Goal: Information Seeking & Learning: Learn about a topic

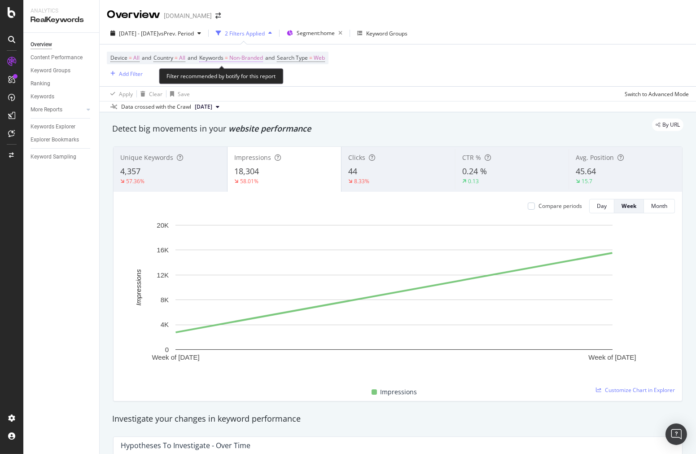
click at [242, 61] on span "Non-Branded" at bounding box center [246, 58] width 34 height 13
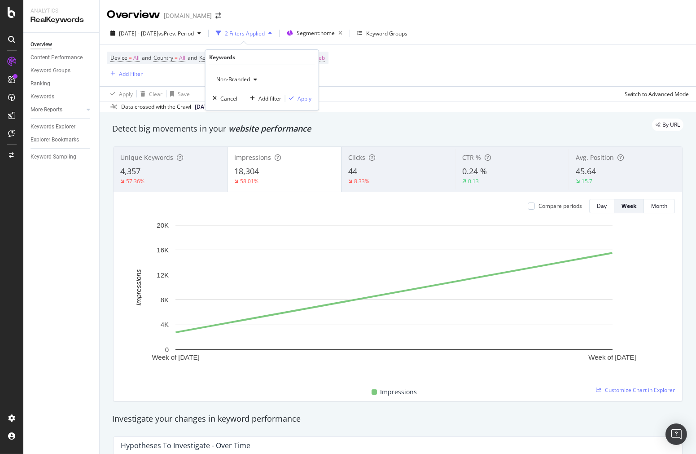
click at [242, 80] on span "Non-Branded" at bounding box center [231, 79] width 37 height 8
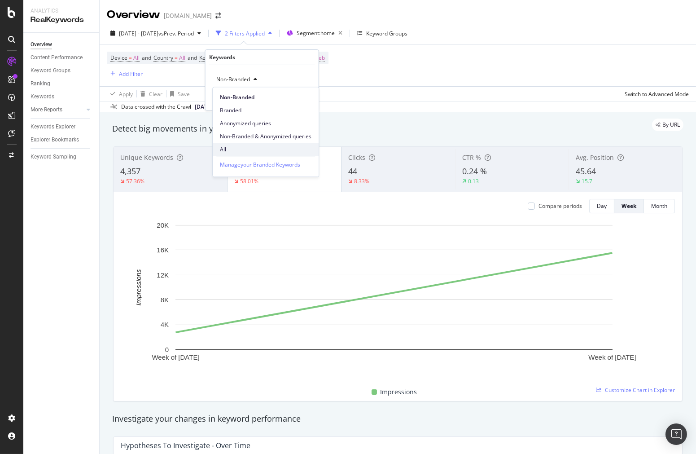
click at [272, 150] on span "All" at bounding box center [266, 149] width 92 height 8
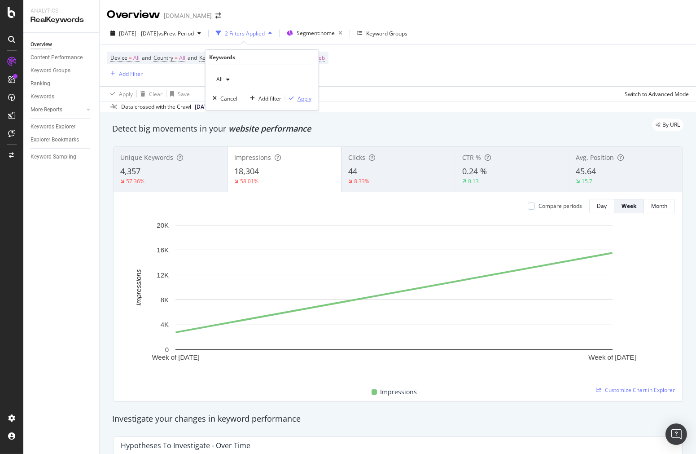
click at [304, 98] on div "Apply" at bounding box center [304, 99] width 14 height 8
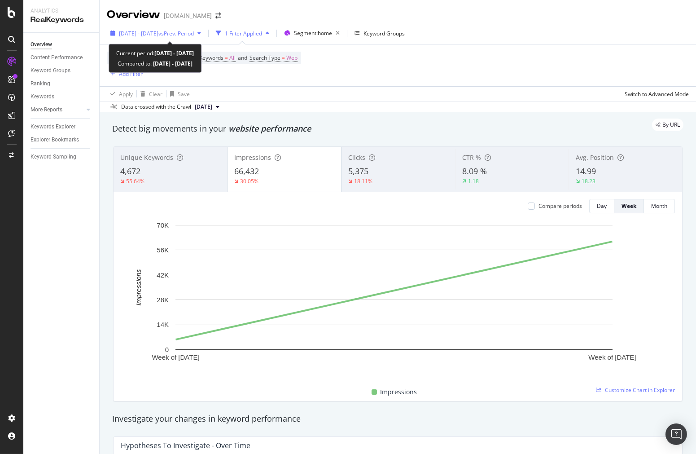
click at [194, 34] on span "vs Prev. Period" at bounding box center [175, 34] width 35 height 8
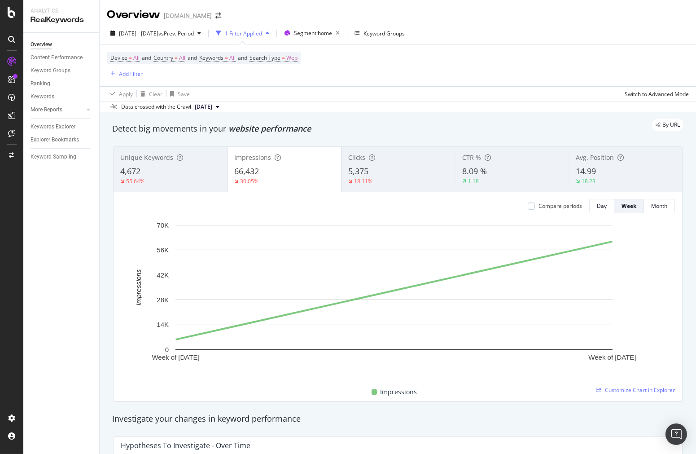
click at [345, 129] on div "By URL" at bounding box center [393, 124] width 580 height 13
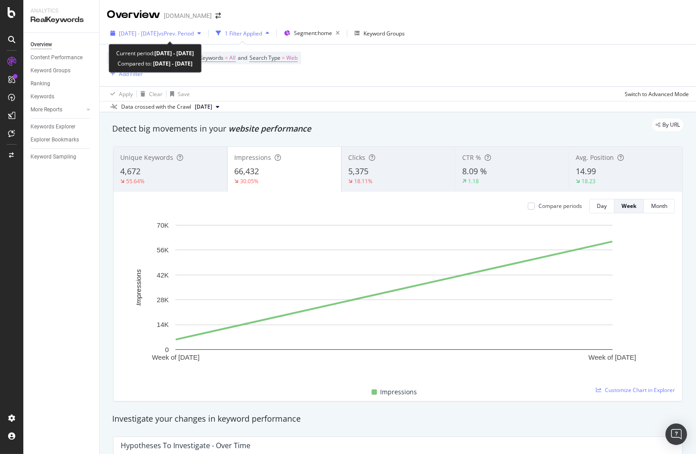
click at [194, 30] on span "vs Prev. Period" at bounding box center [175, 34] width 35 height 8
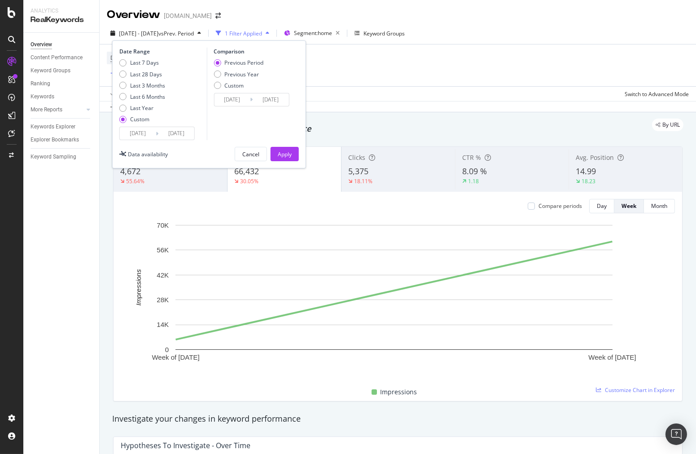
click at [476, 86] on div "Device = All and Country = All and Keywords = All and Search Type = Web Add Fil…" at bounding box center [398, 65] width 582 height 42
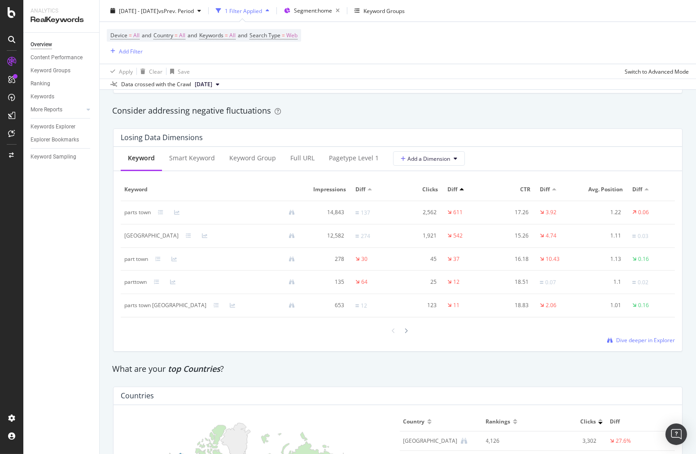
scroll to position [1047, 0]
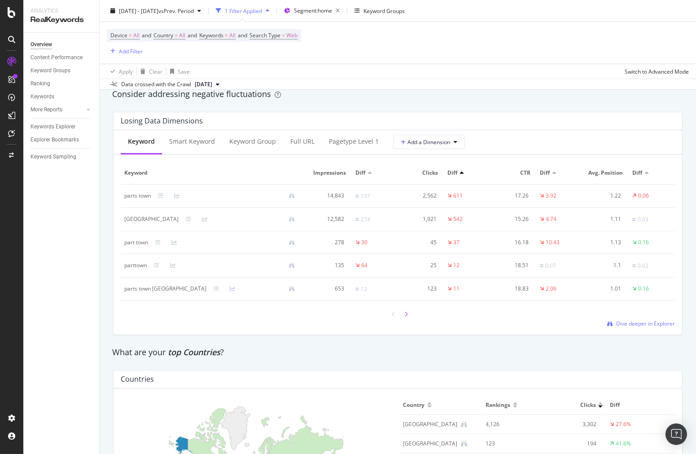
click at [405, 315] on div at bounding box center [406, 314] width 8 height 12
click at [332, 12] on span "Segment: home" at bounding box center [313, 11] width 38 height 8
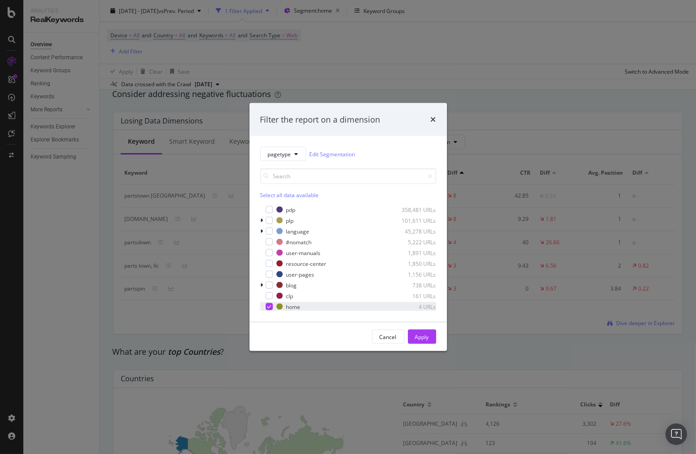
click at [268, 304] on icon "modal" at bounding box center [269, 306] width 4 height 4
click at [271, 209] on div "modal" at bounding box center [269, 209] width 7 height 7
click at [432, 337] on button "Apply" at bounding box center [422, 336] width 28 height 14
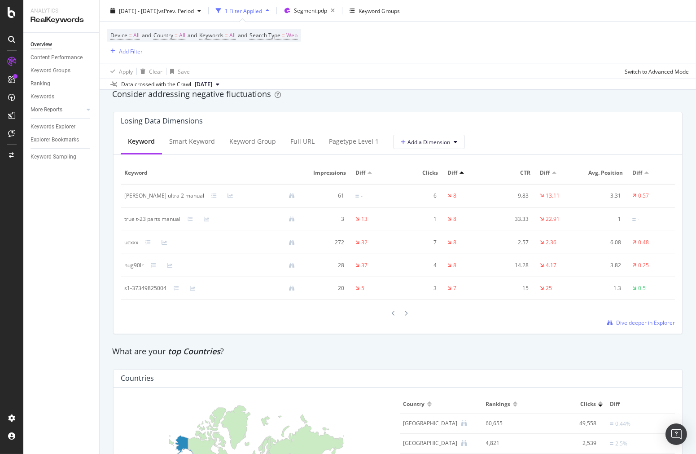
click at [280, 4] on button "Segment: pdp" at bounding box center [309, 11] width 58 height 14
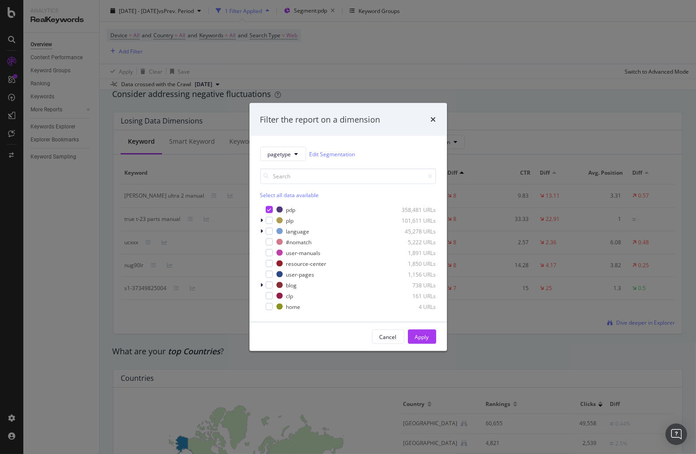
click at [438, 339] on div "Cancel Apply" at bounding box center [347, 336] width 197 height 29
click at [433, 337] on button "Apply" at bounding box center [422, 336] width 28 height 14
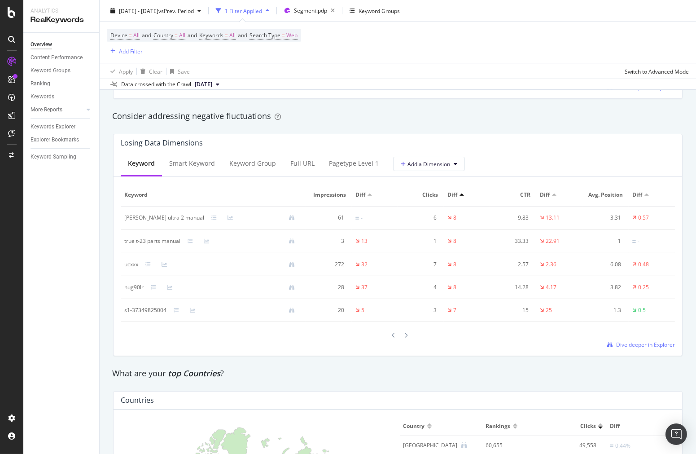
scroll to position [1047, 0]
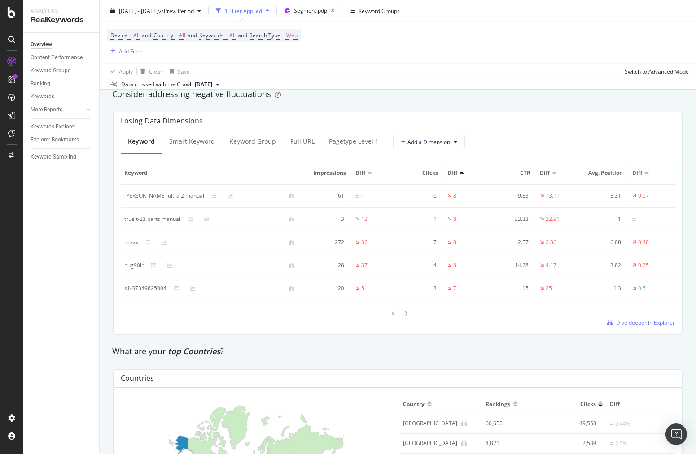
click at [367, 174] on div at bounding box center [369, 172] width 4 height 2
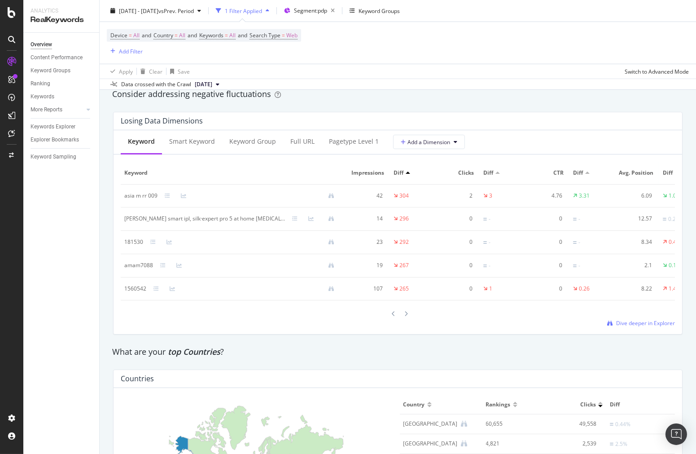
click at [497, 174] on div at bounding box center [497, 172] width 4 height 2
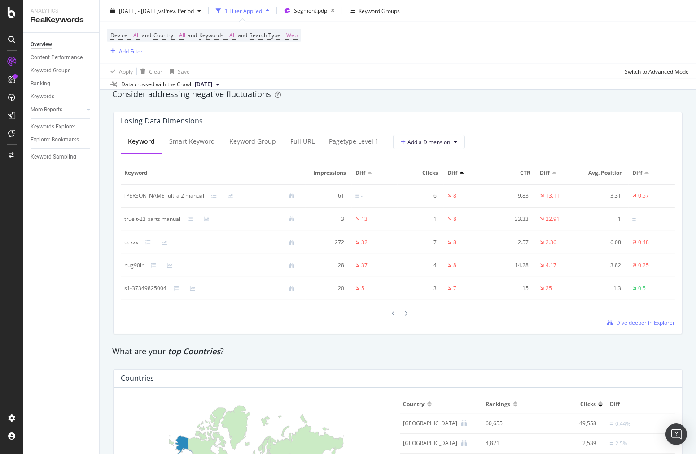
click at [395, 311] on div at bounding box center [397, 313] width 25 height 12
click at [405, 313] on icon at bounding box center [407, 312] width 4 height 5
click at [405, 314] on icon at bounding box center [407, 313] width 4 height 5
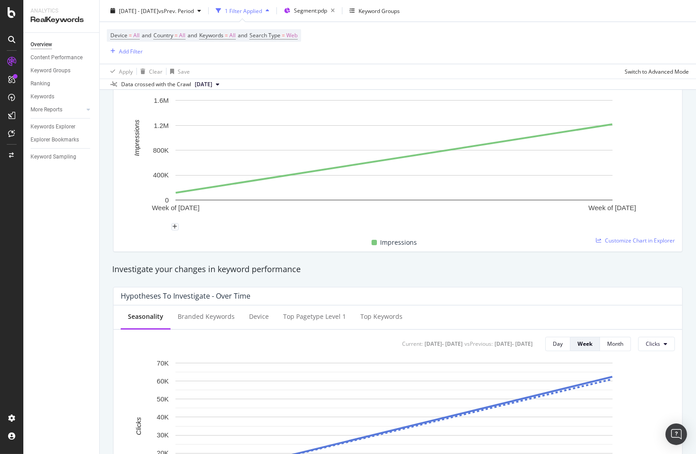
scroll to position [0, 0]
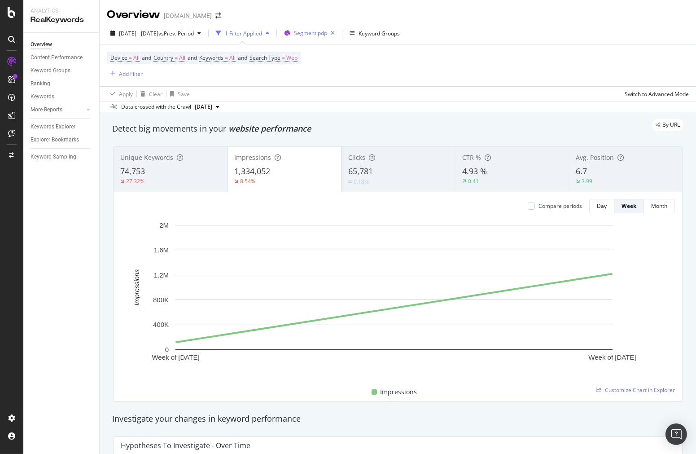
click at [327, 32] on span "Segment: pdp" at bounding box center [310, 33] width 33 height 8
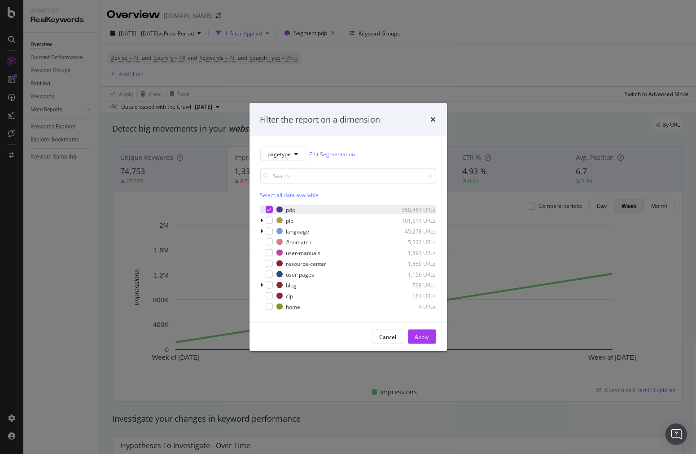
click at [264, 206] on div "modal" at bounding box center [262, 209] width 5 height 9
click at [270, 220] on div "modal" at bounding box center [269, 220] width 7 height 7
drag, startPoint x: 425, startPoint y: 332, endPoint x: 506, endPoint y: 0, distance: 341.7
click at [425, 331] on div "Apply" at bounding box center [422, 336] width 14 height 13
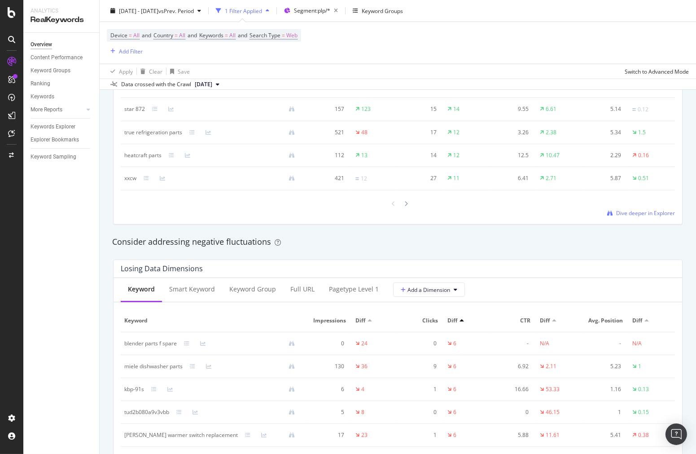
scroll to position [997, 0]
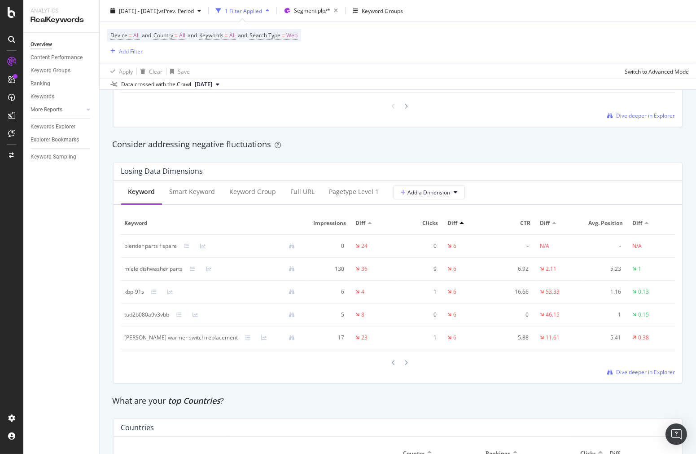
click at [459, 224] on div at bounding box center [461, 223] width 4 height 2
